Goal: Check status: Check status

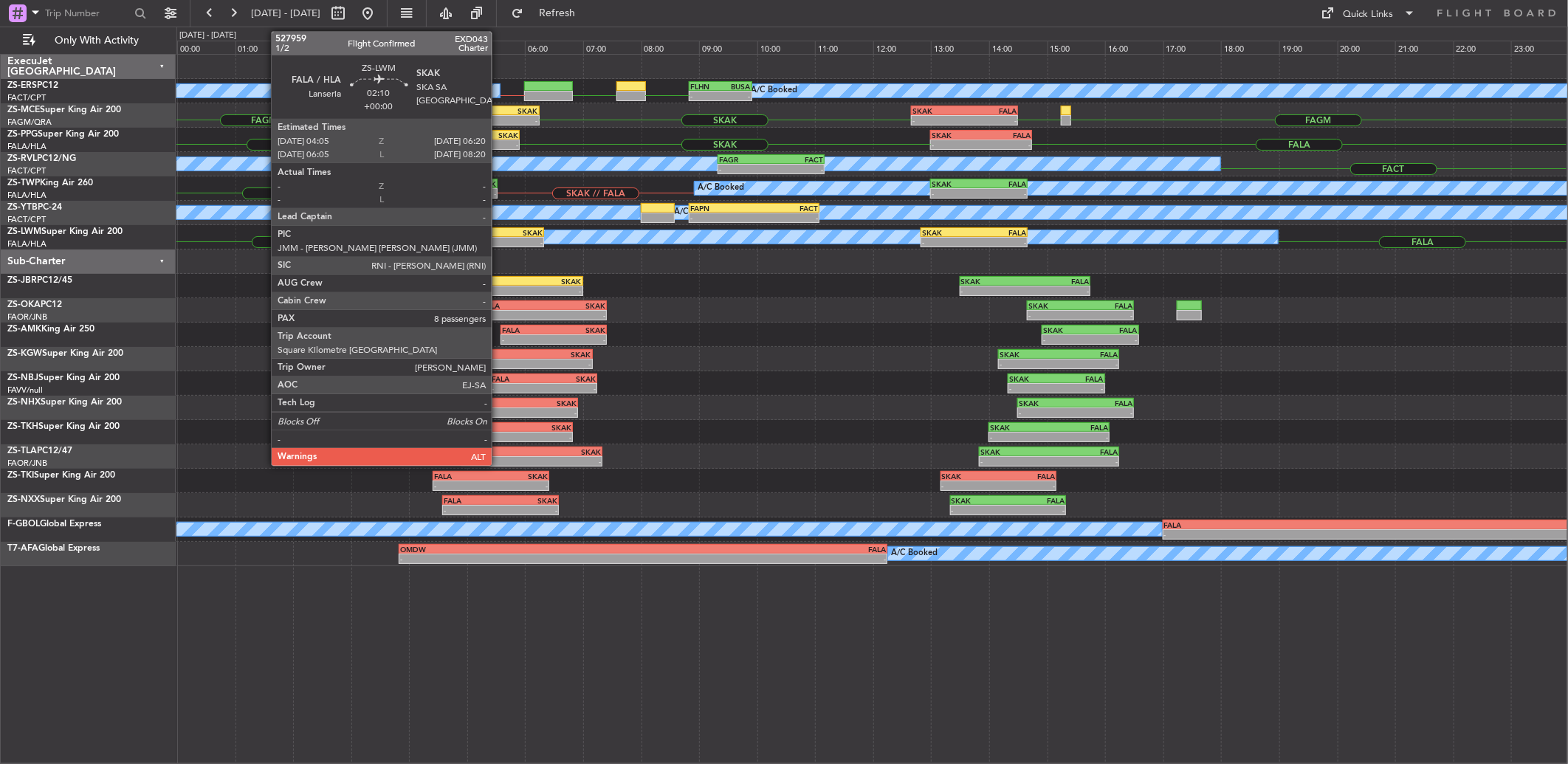
click at [499, 240] on div "-" at bounding box center [510, 241] width 64 height 9
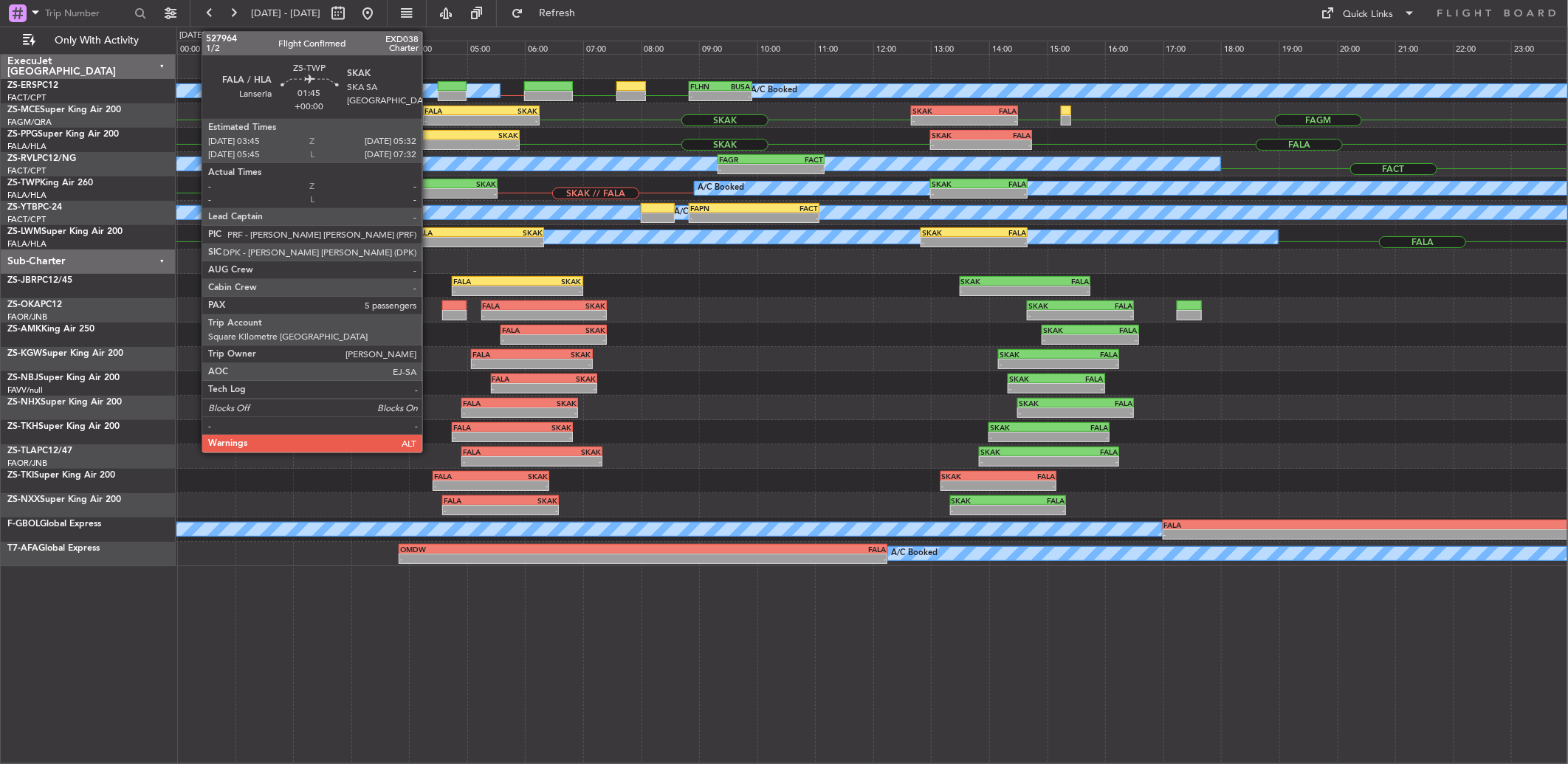
click at [429, 185] on div "FALA" at bounding box center [421, 183] width 50 height 9
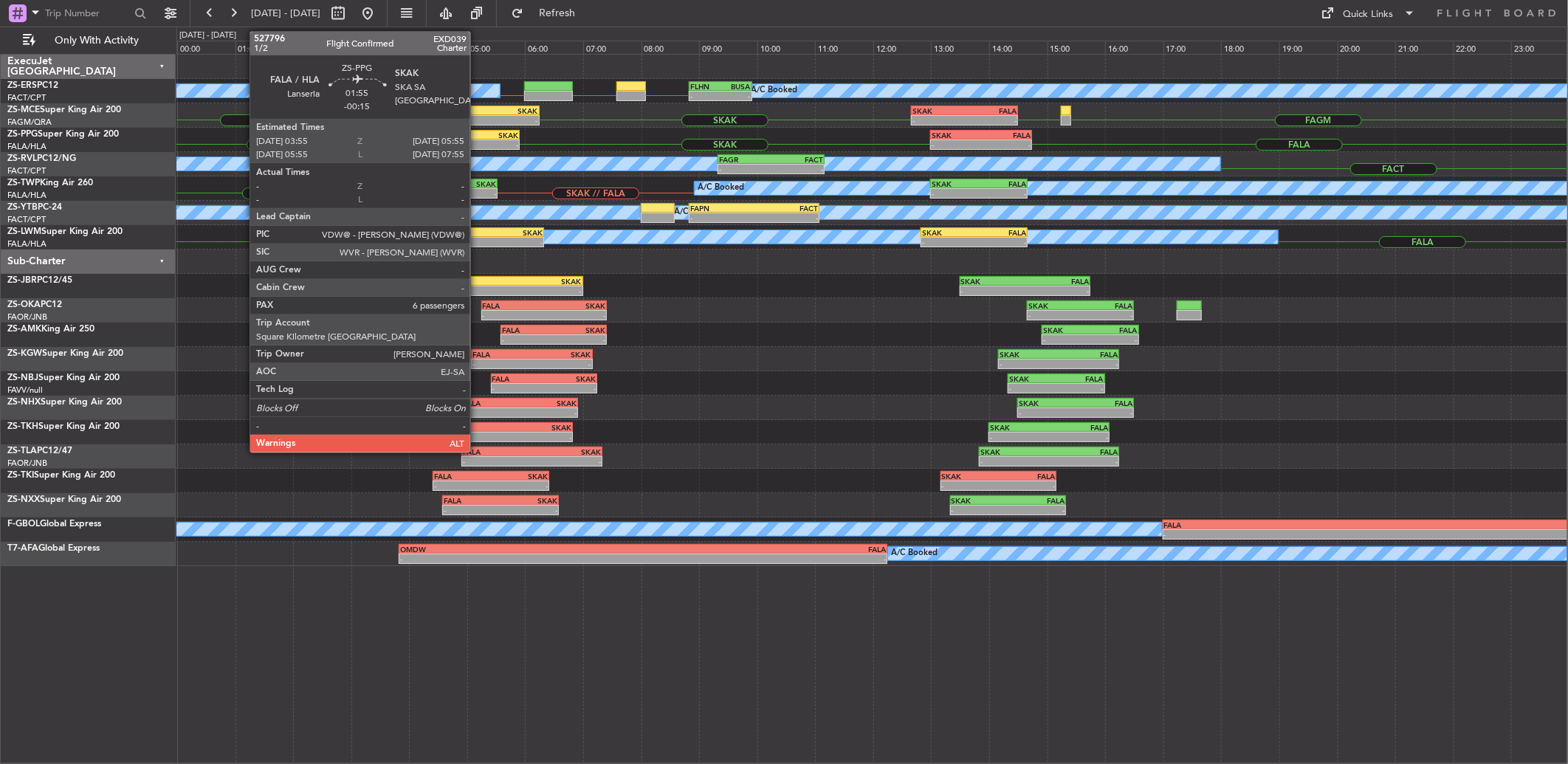
click at [477, 134] on div "SKAK" at bounding box center [491, 134] width 57 height 9
click at [473, 112] on div "FALA" at bounding box center [453, 110] width 57 height 9
click at [484, 116] on div "-" at bounding box center [510, 119] width 57 height 9
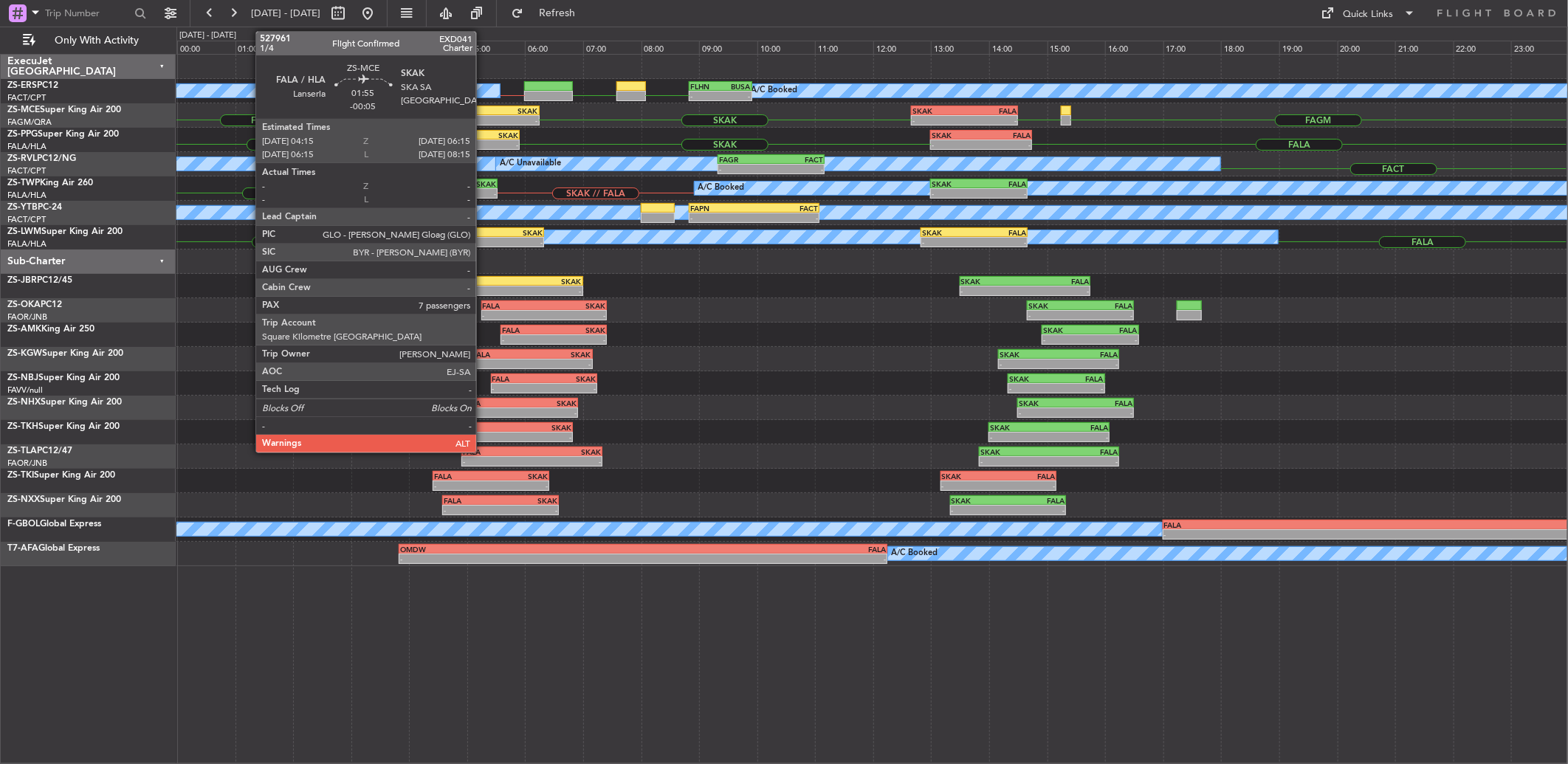
click at [484, 116] on div "-" at bounding box center [510, 119] width 57 height 9
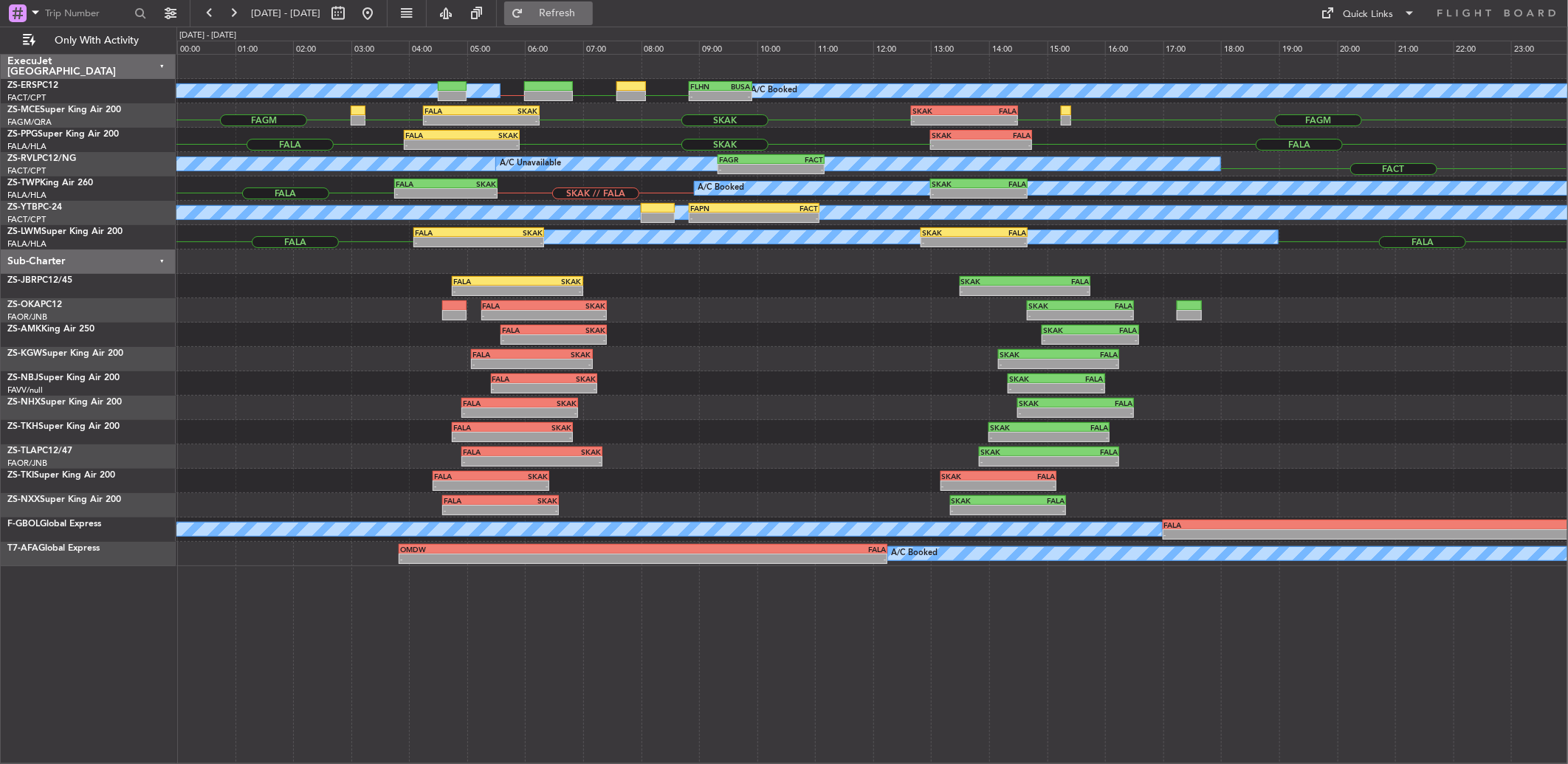
click at [588, 13] on span "Refresh" at bounding box center [557, 13] width 62 height 10
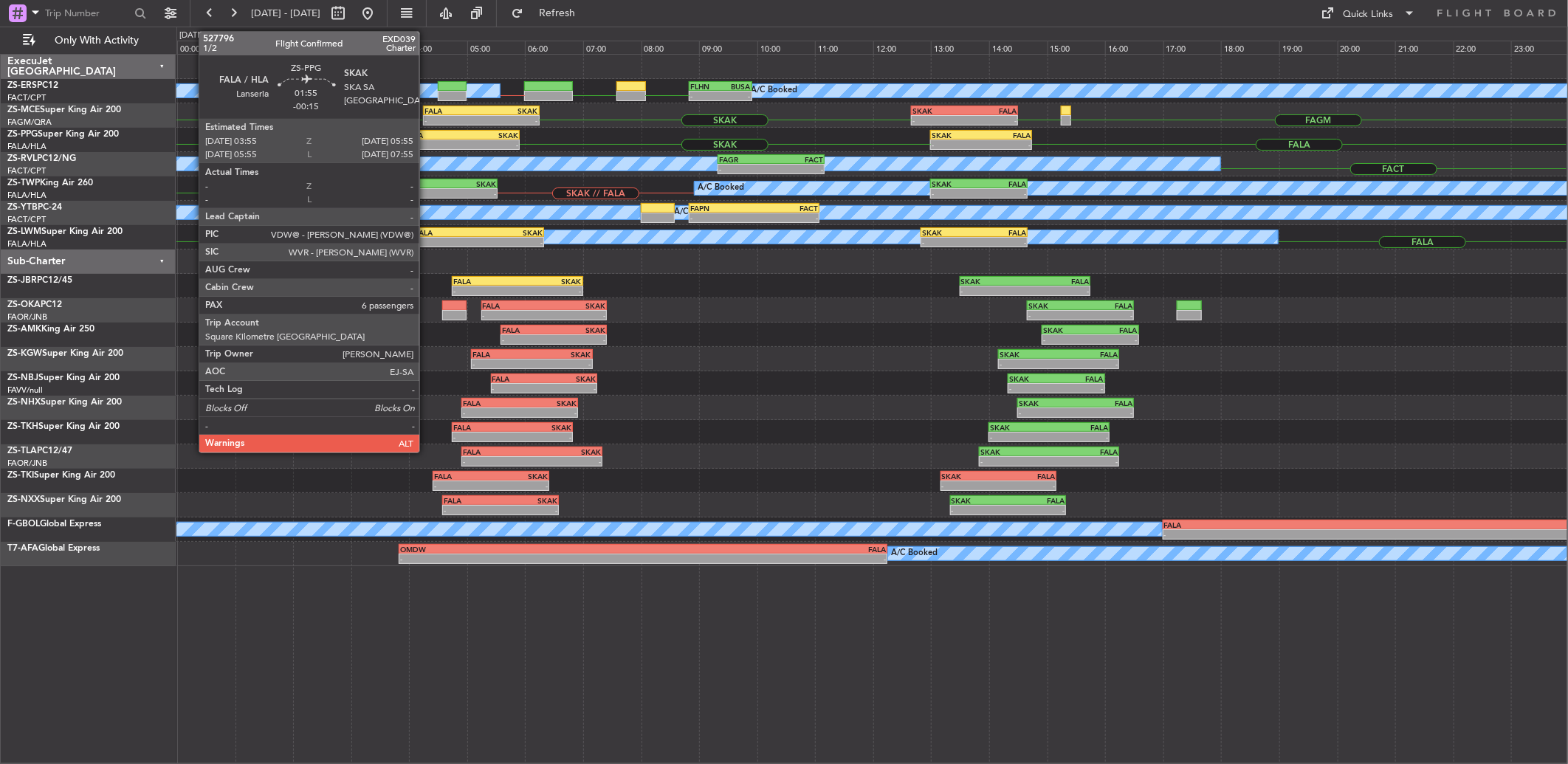
click at [427, 134] on div "FALA" at bounding box center [433, 134] width 57 height 9
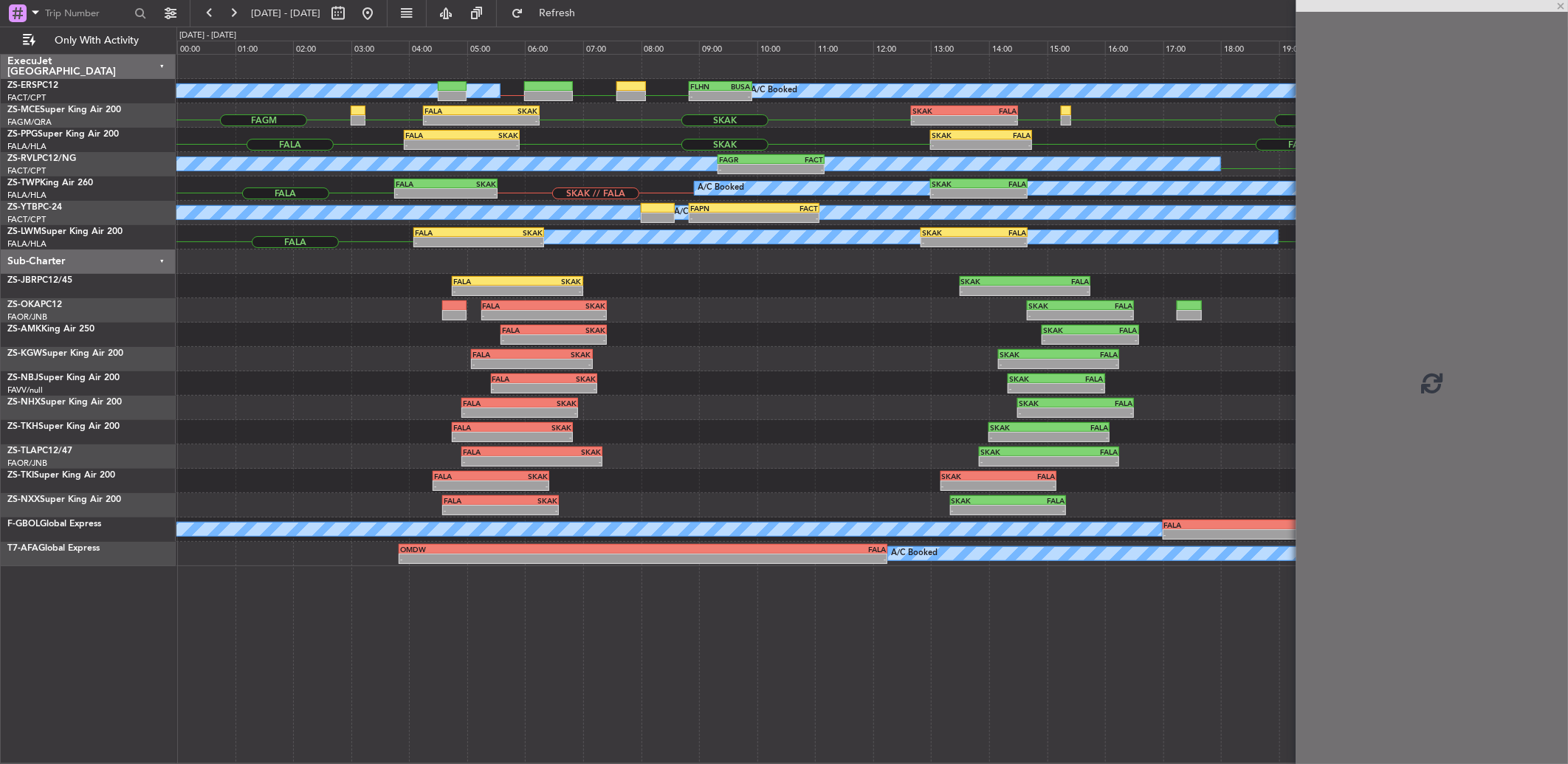
click at [427, 134] on div "FALA" at bounding box center [433, 134] width 57 height 9
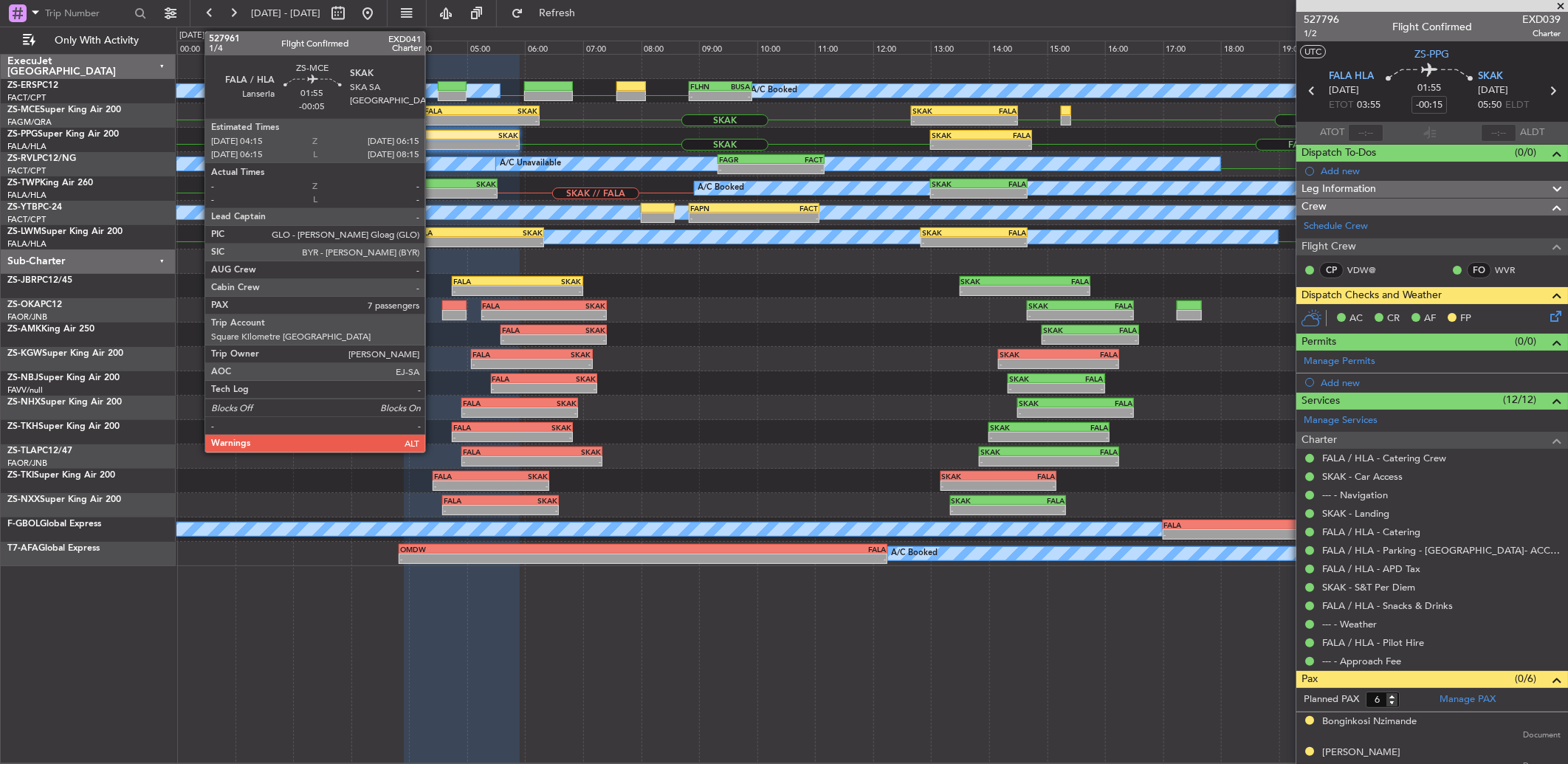
click at [432, 113] on div "FALA" at bounding box center [453, 110] width 57 height 9
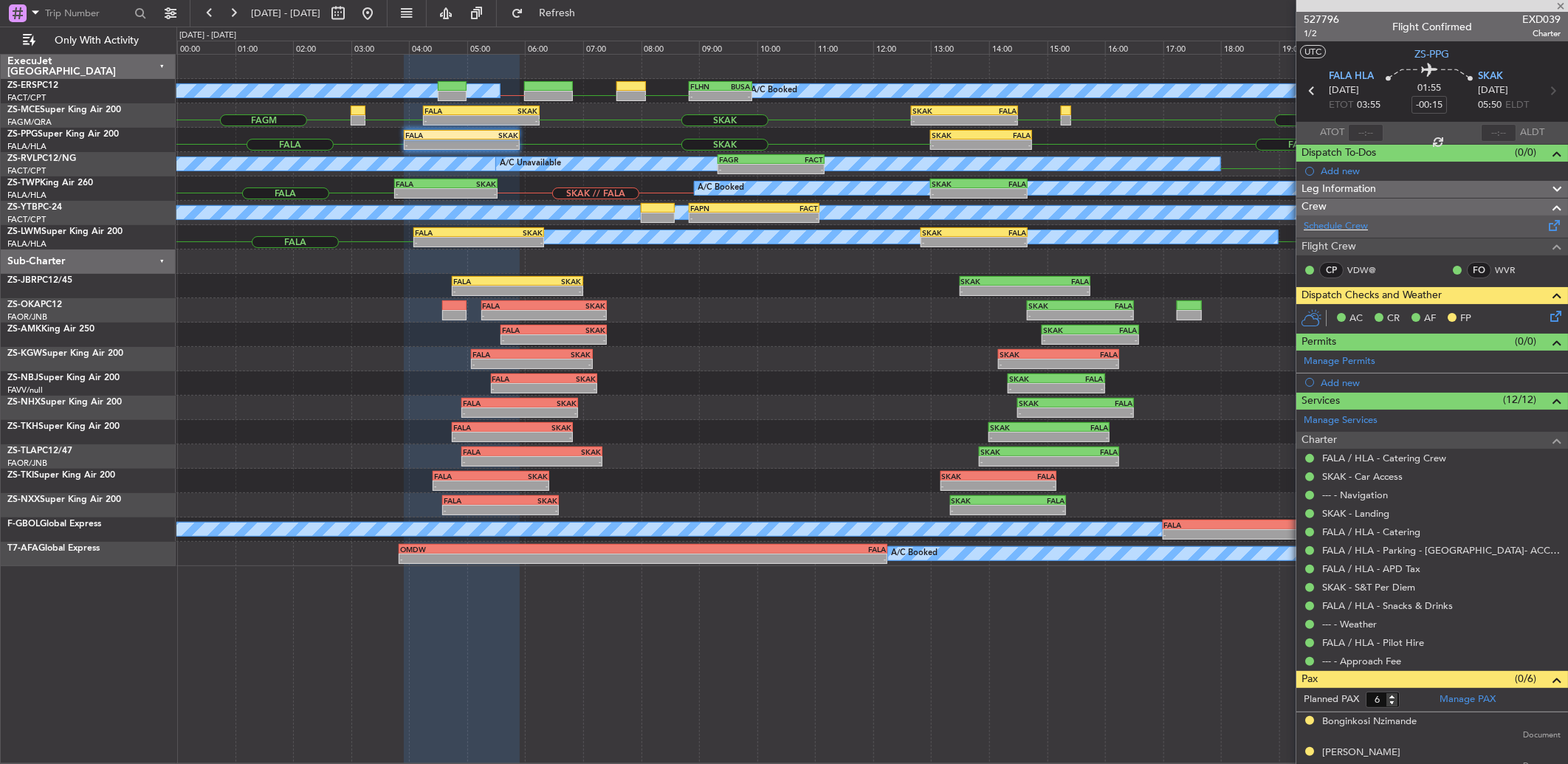
type input "-00:05"
type input "7"
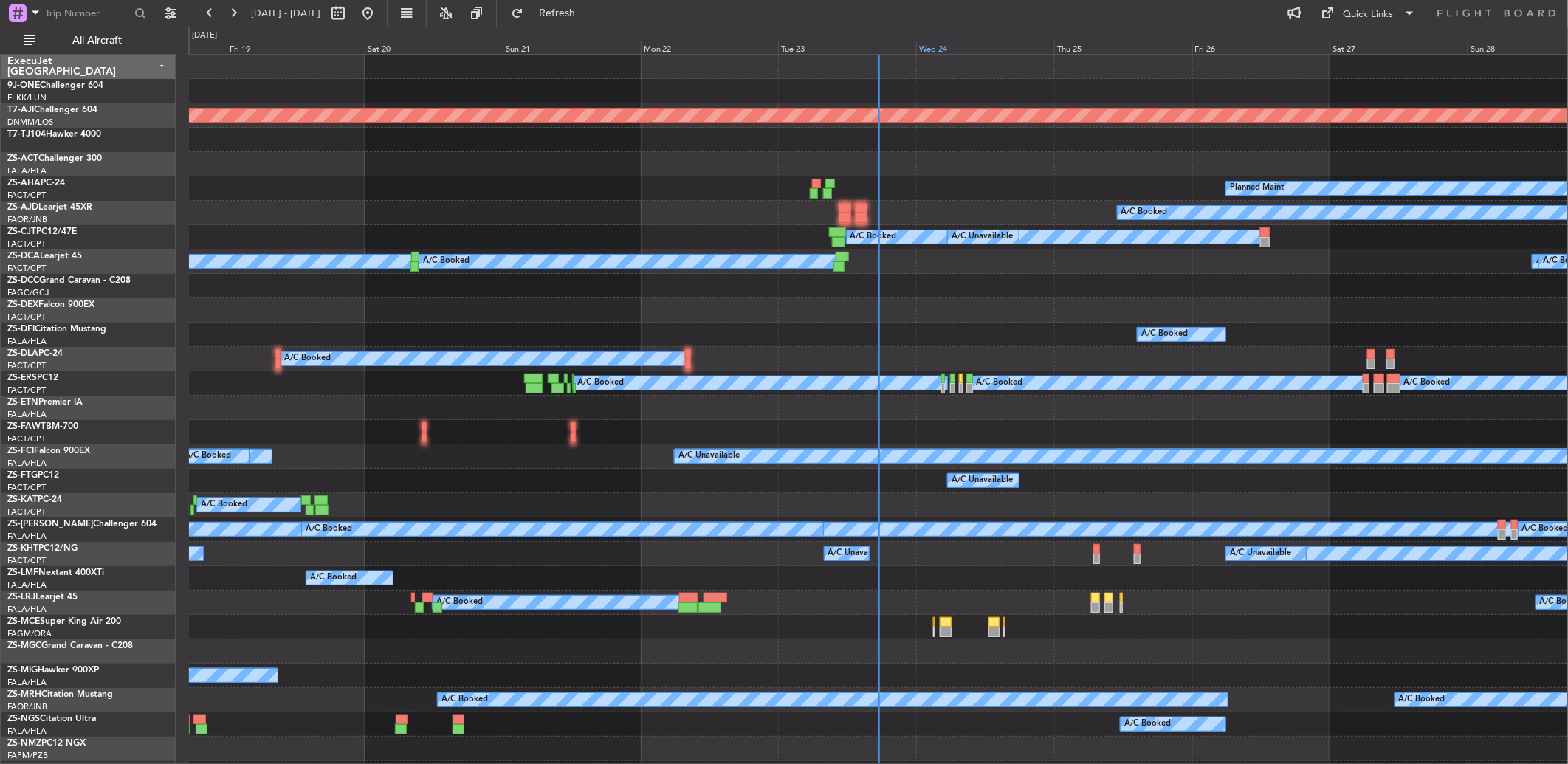
click at [934, 48] on div "Wed 24" at bounding box center [985, 47] width 138 height 13
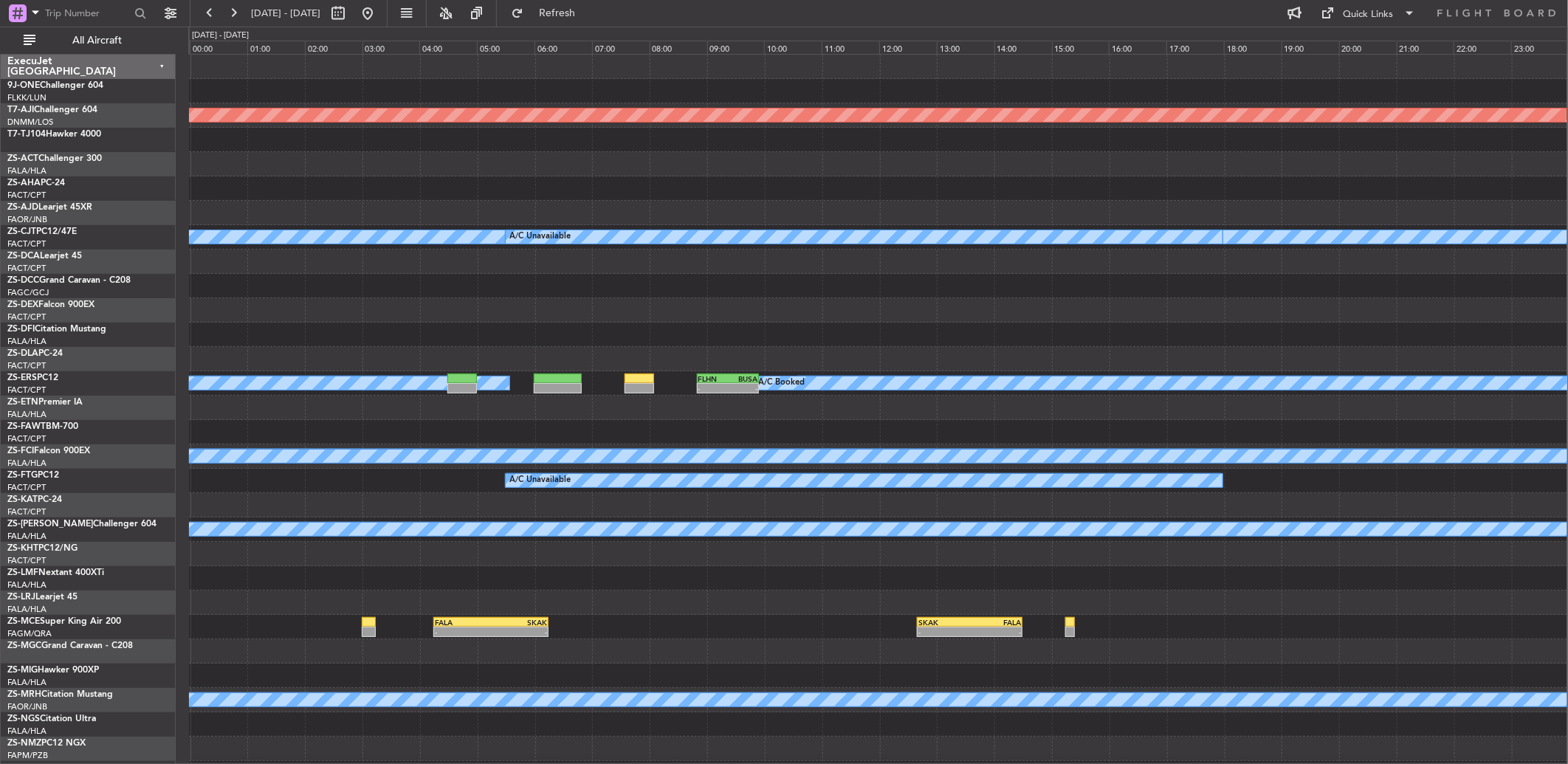
click at [100, 27] on div "All Aircraft" at bounding box center [94, 40] width 189 height 28
click at [90, 42] on span "All Aircraft" at bounding box center [97, 40] width 117 height 10
